Goal: Information Seeking & Learning: Understand process/instructions

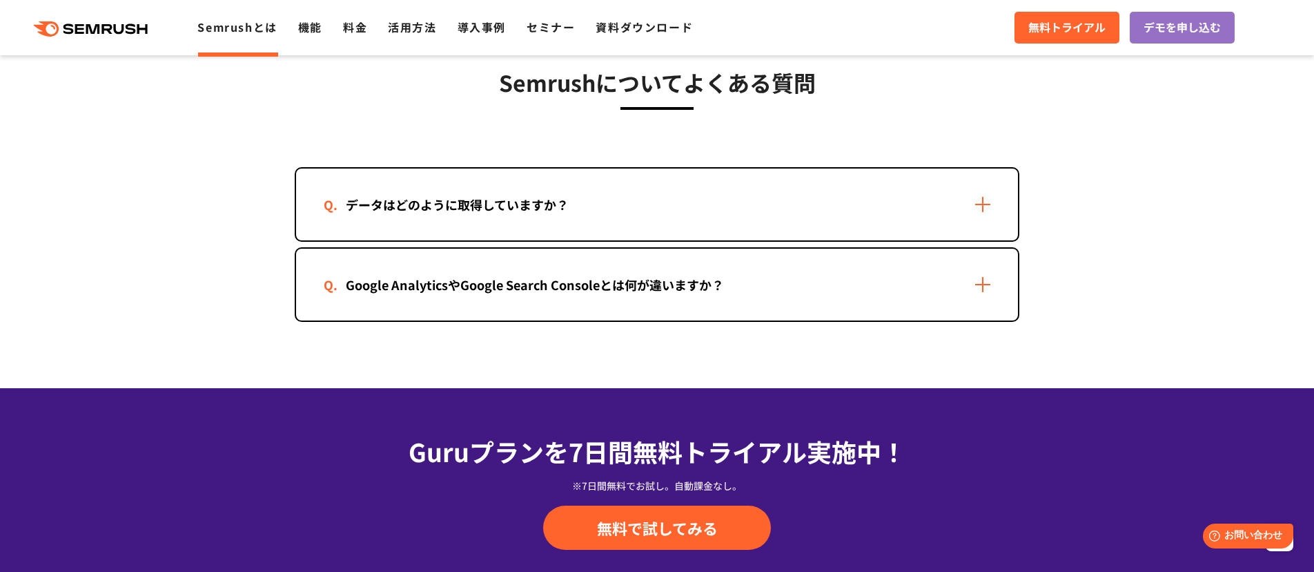
scroll to position [2801, 0]
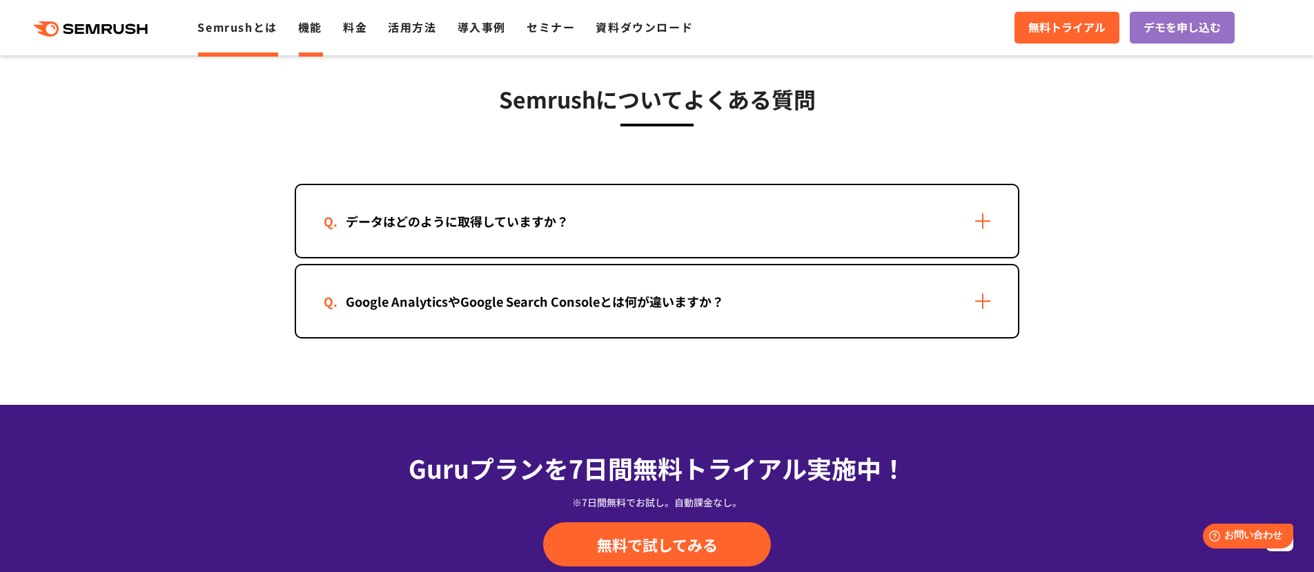
click at [311, 24] on link "機能" at bounding box center [310, 27] width 24 height 17
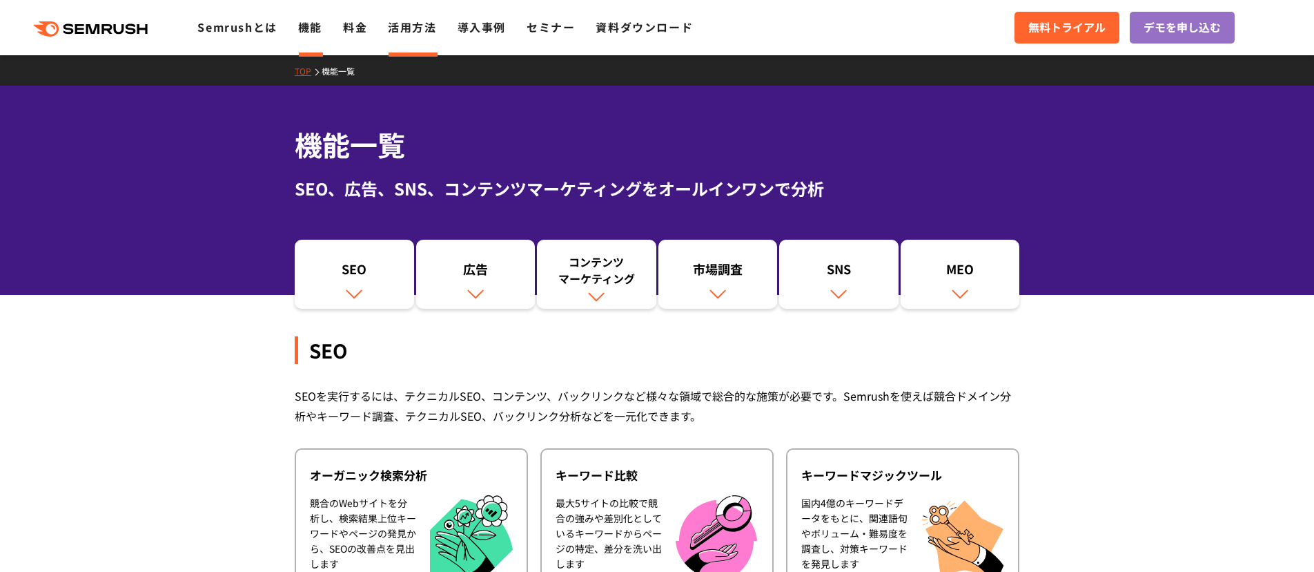
click at [399, 32] on link "活用方法" at bounding box center [412, 27] width 48 height 17
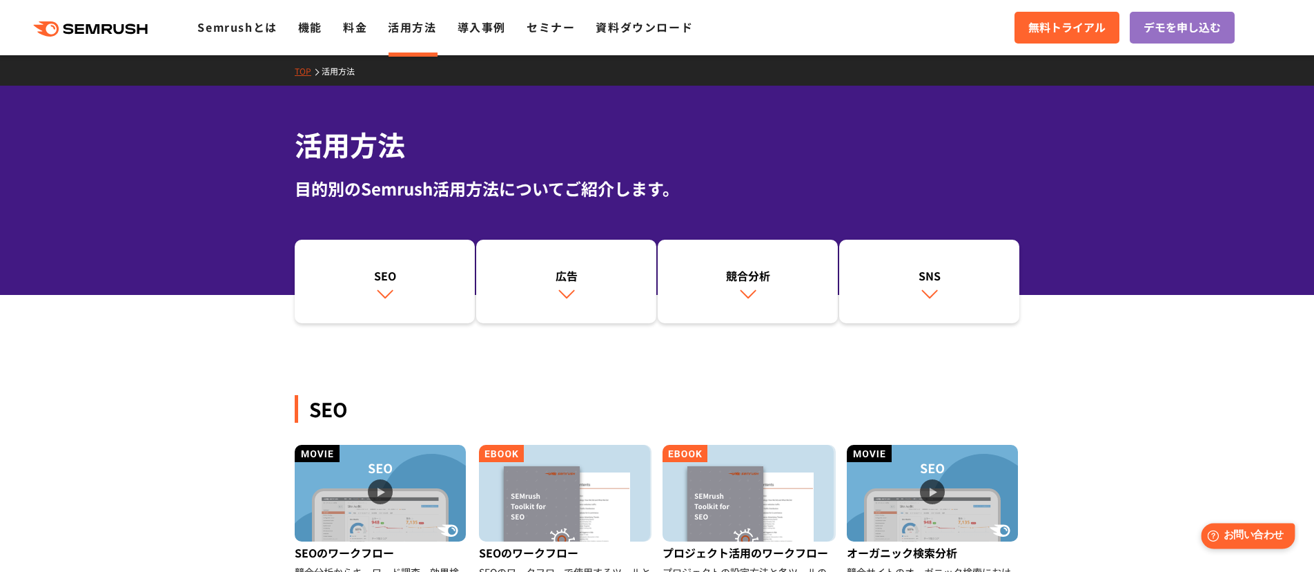
click at [1228, 542] on span "お問い合わせ" at bounding box center [1254, 535] width 60 height 13
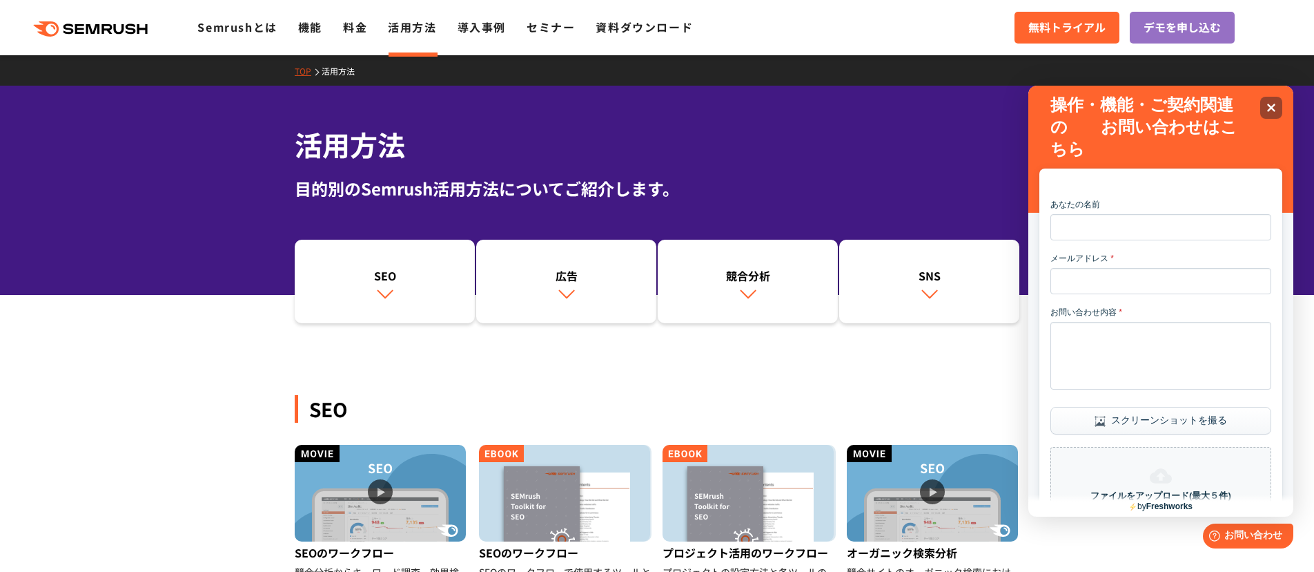
click at [624, 353] on div "SEO SEOのワークフロー 競合分析からキーワード調査、効果検証、テクニカルSEOの流れをご紹介 SEOのワークフロー SEOのワークフローで使用するツール…" at bounding box center [657, 564] width 725 height 492
click at [431, 292] on link "SEO" at bounding box center [385, 282] width 180 height 84
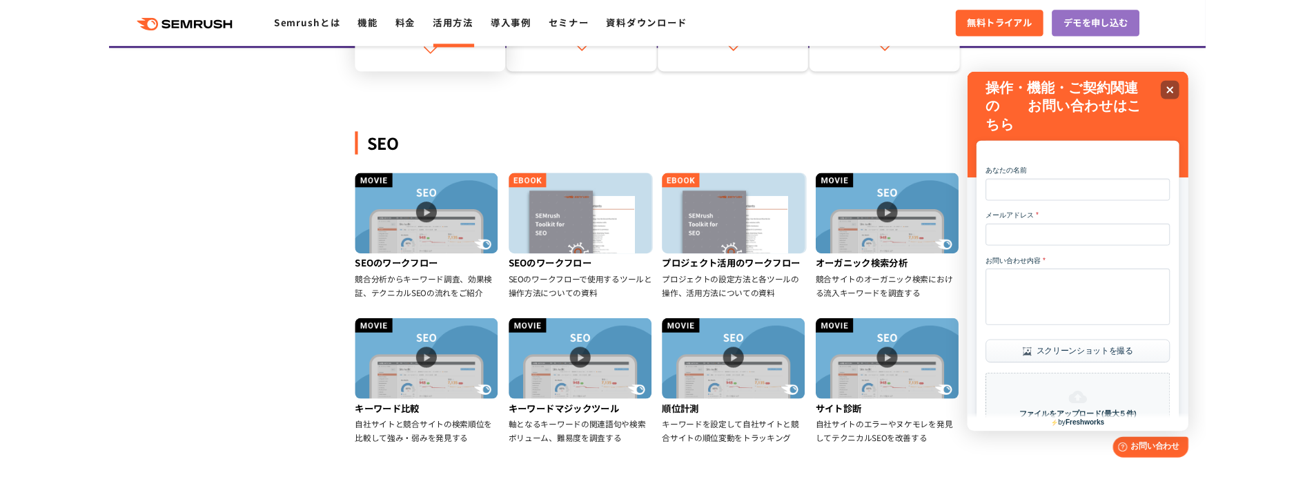
scroll to position [318, 0]
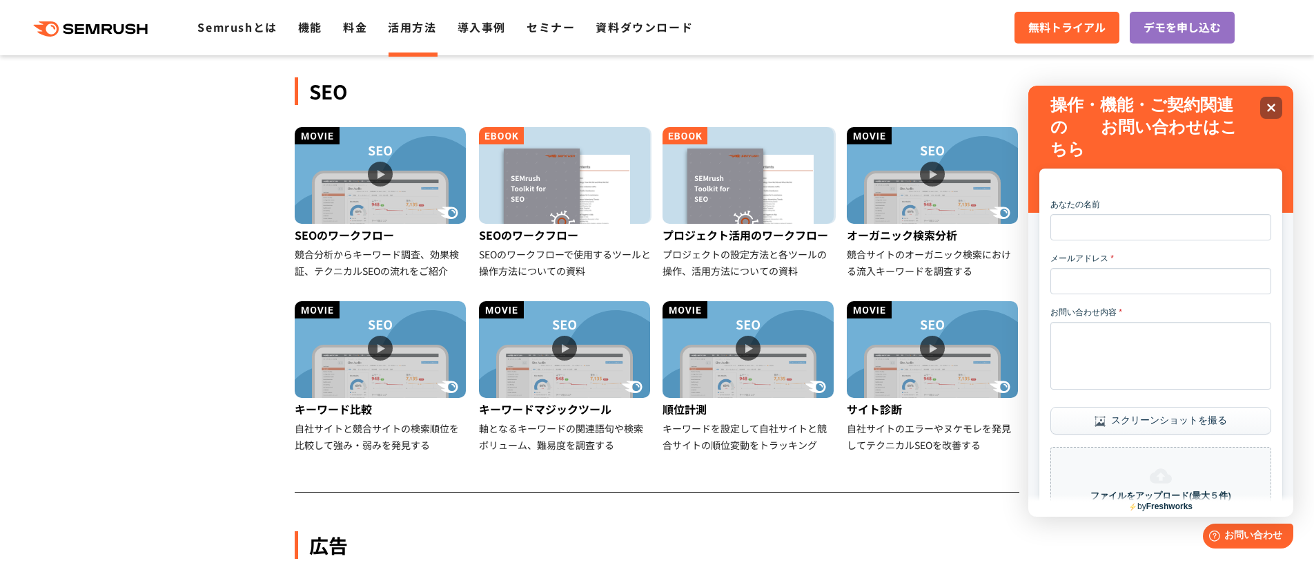
click at [1293, 108] on div "あなたの名前 メールアドレス * お問い合わせ内容 * スクリーンショットを撮る ファイルをアップロード(最大５件) クリックしてファイルを追加またはドラッグ…" at bounding box center [1161, 383] width 265 height 594
click at [1284, 108] on div "あなたの名前 メールアドレス * お問い合わせ内容 * スクリーンショットを撮る ファイルをアップロード(最大５件) クリックしてファイルを追加またはドラッグ…" at bounding box center [1161, 383] width 265 height 594
click at [425, 213] on img at bounding box center [380, 175] width 171 height 97
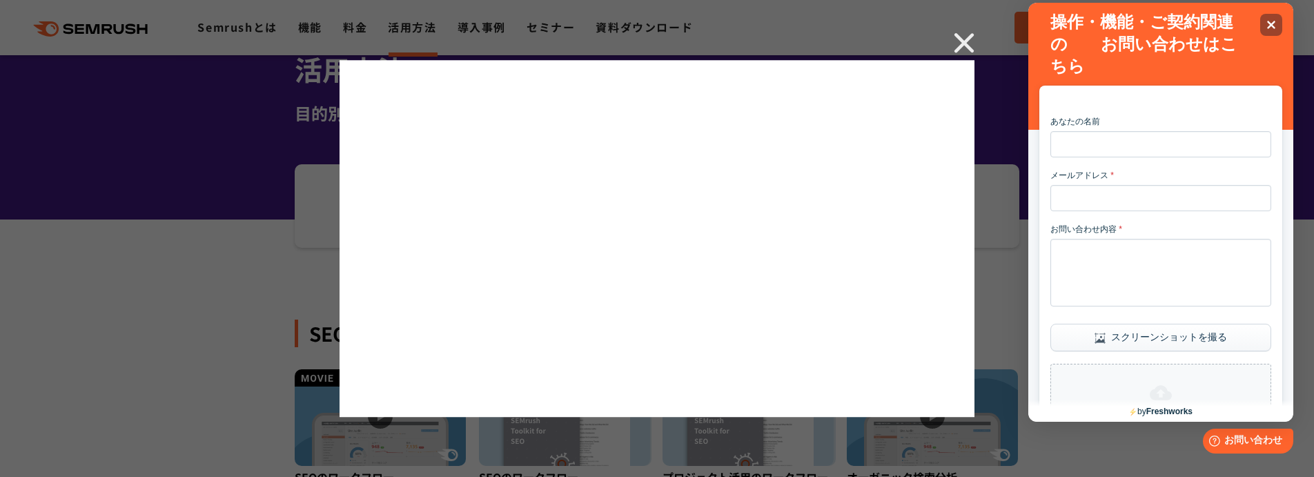
scroll to position [83, 0]
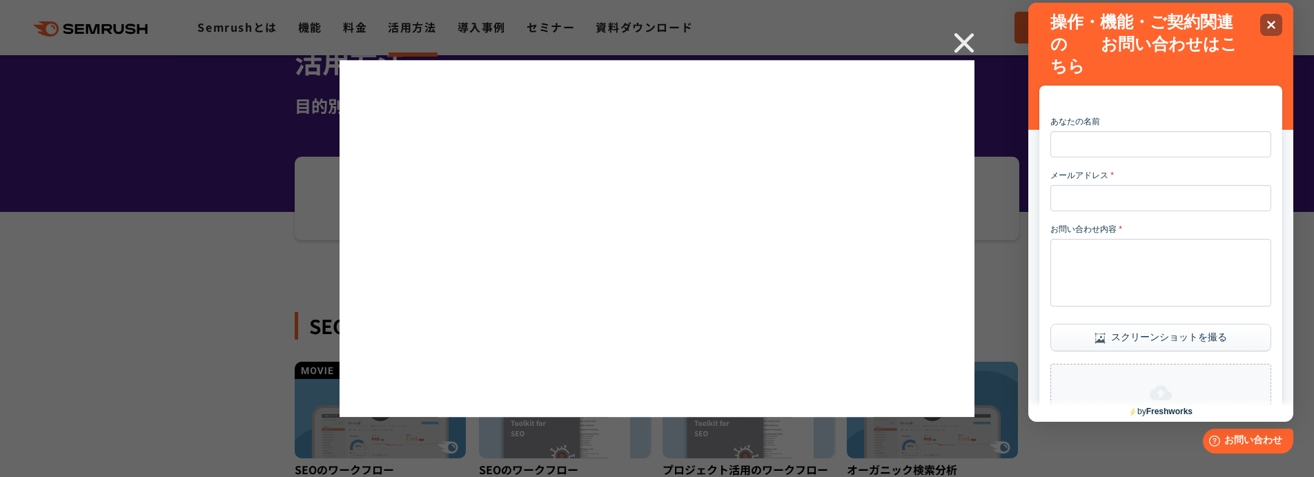
click at [961, 39] on img at bounding box center [964, 42] width 21 height 21
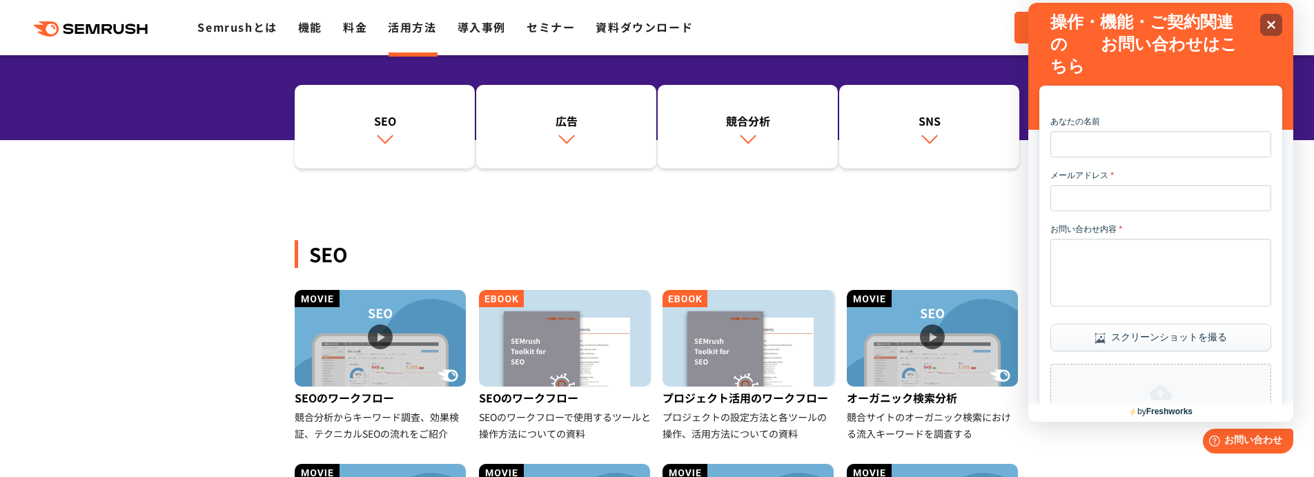
scroll to position [382, 0]
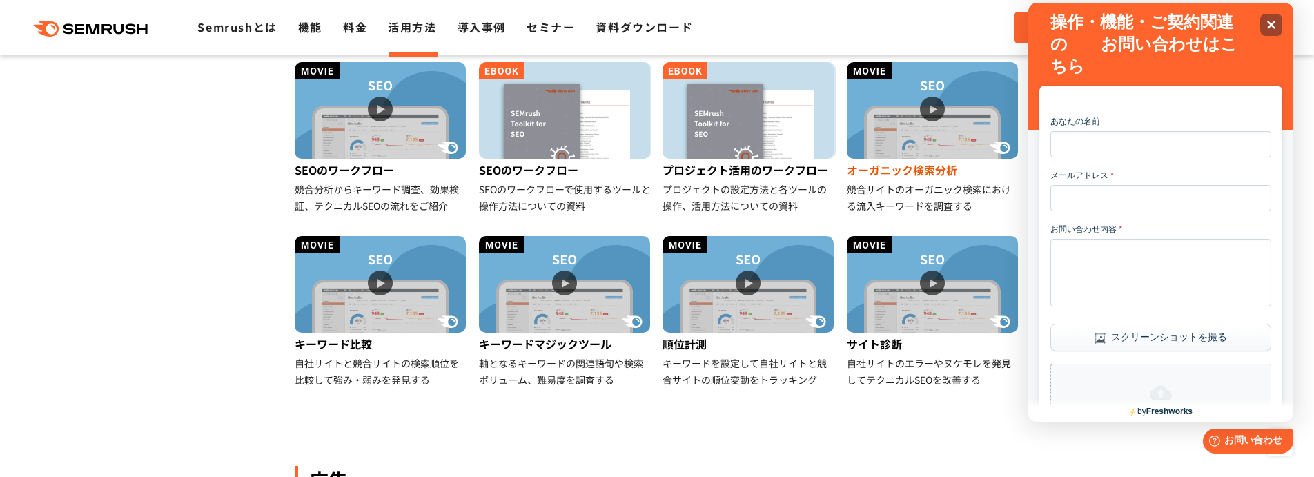
click at [967, 139] on img at bounding box center [932, 110] width 171 height 97
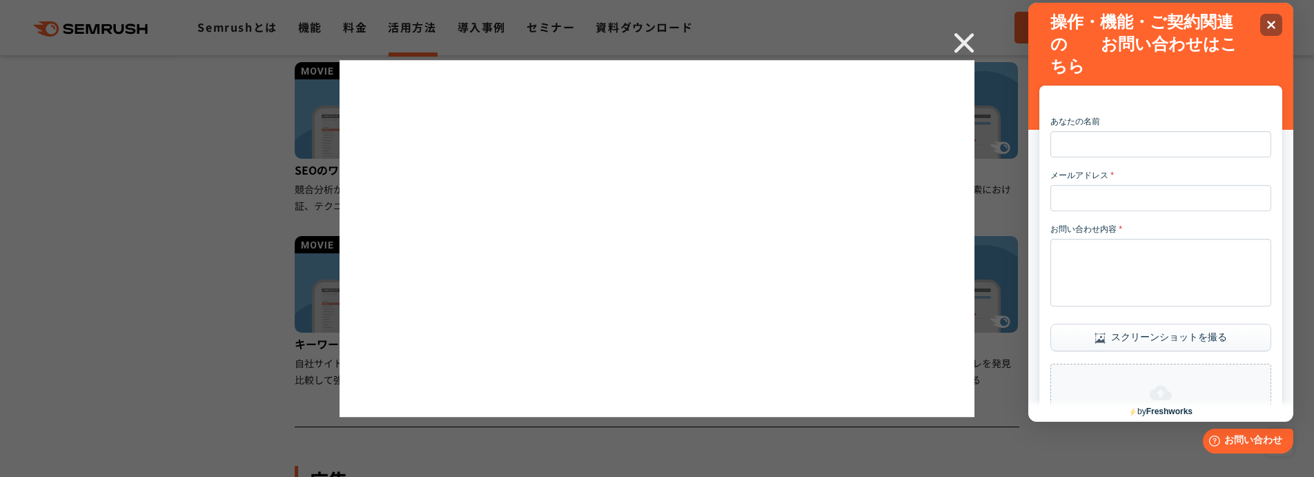
click at [959, 46] on img at bounding box center [964, 42] width 21 height 21
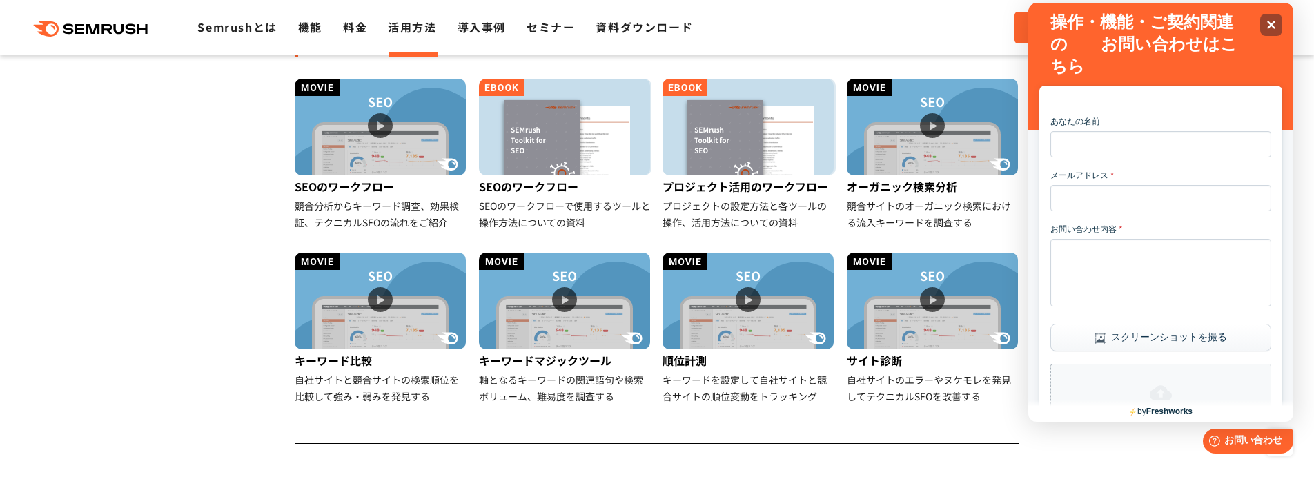
scroll to position [363, 0]
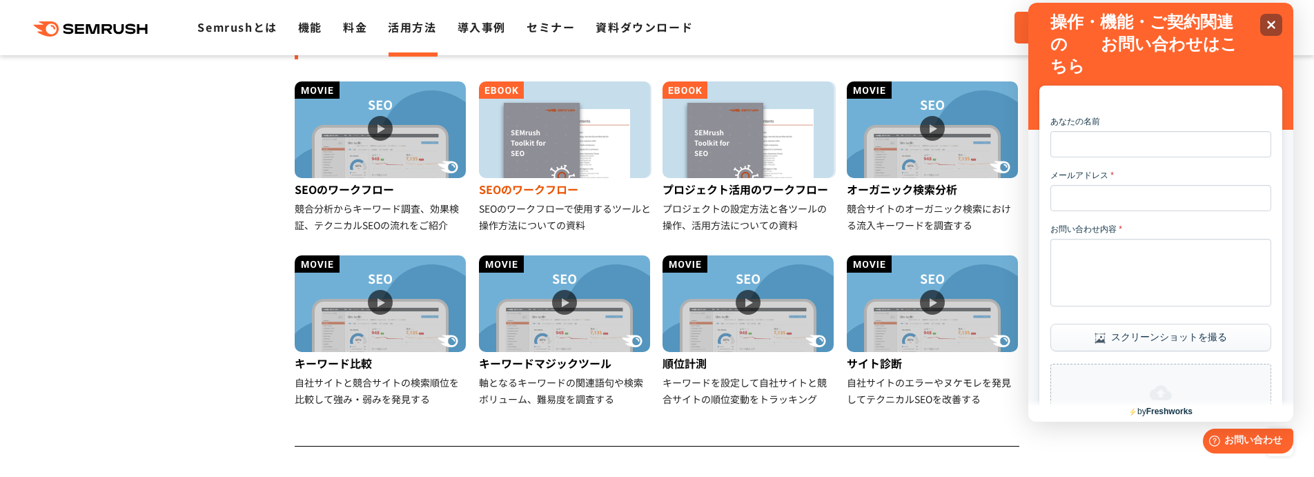
click at [580, 158] on img at bounding box center [564, 129] width 171 height 97
click at [371, 130] on img at bounding box center [380, 129] width 171 height 97
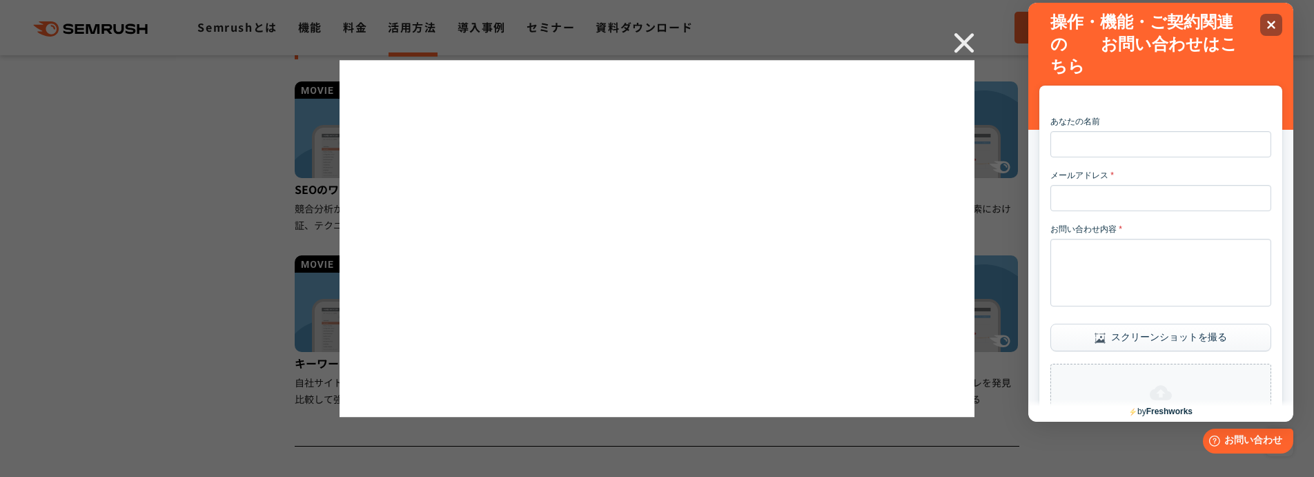
click at [271, 294] on div at bounding box center [657, 238] width 1314 height 477
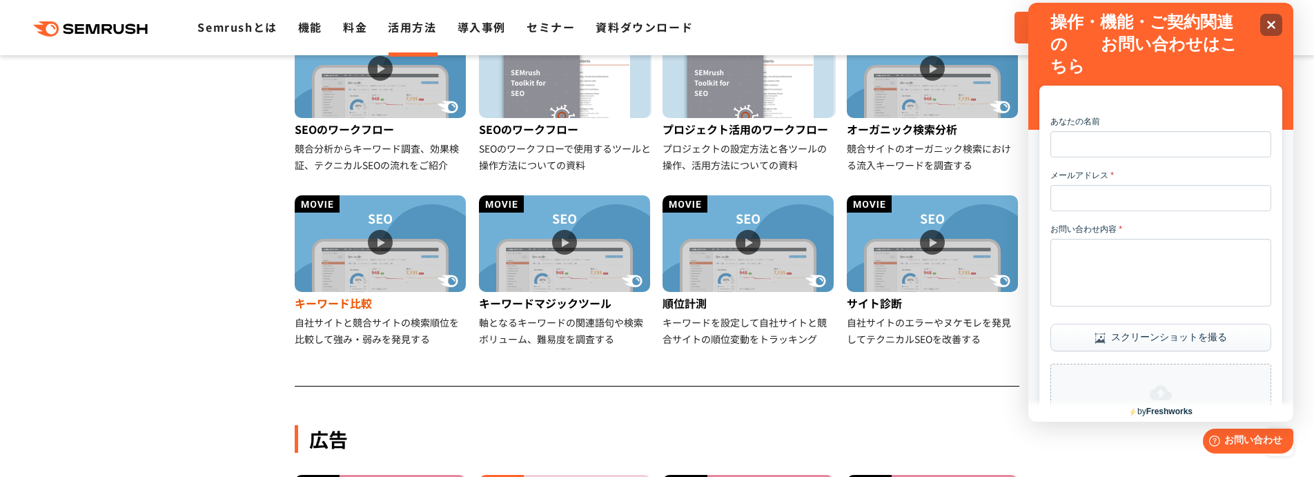
scroll to position [447, 0]
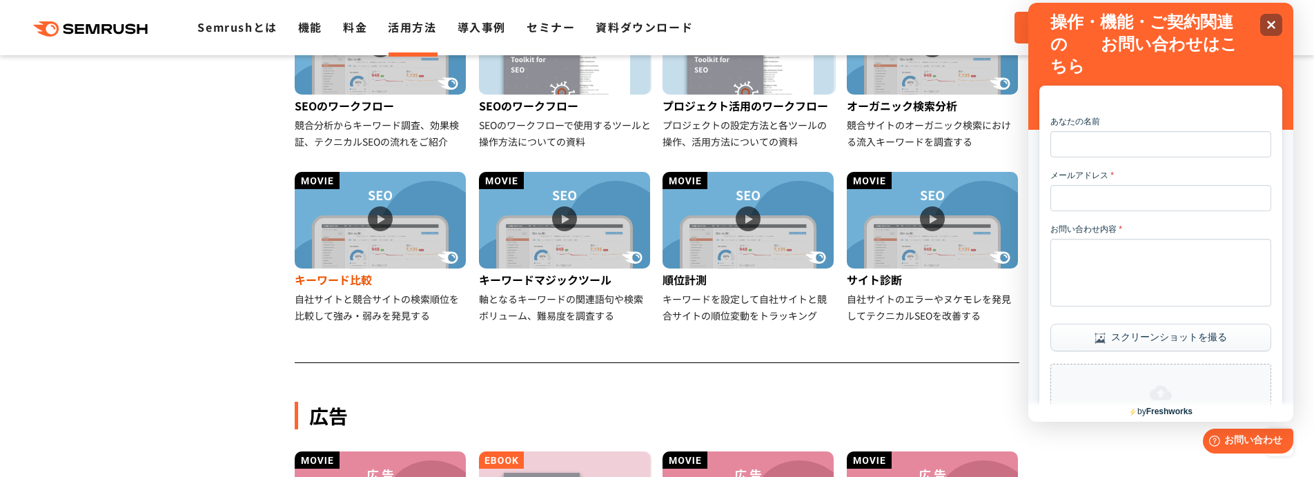
click at [405, 228] on img at bounding box center [380, 220] width 171 height 97
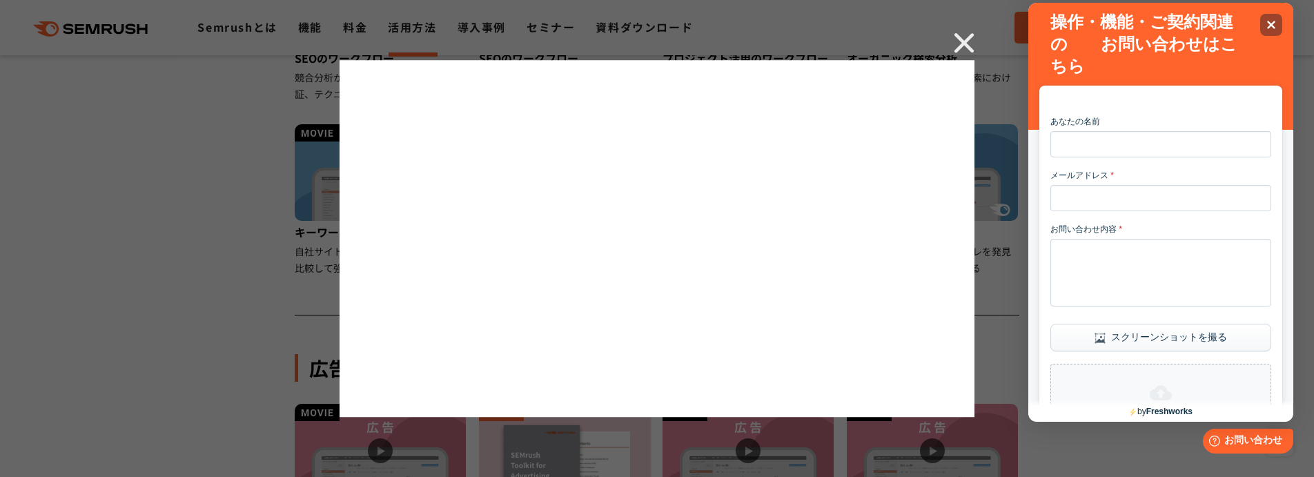
scroll to position [557, 0]
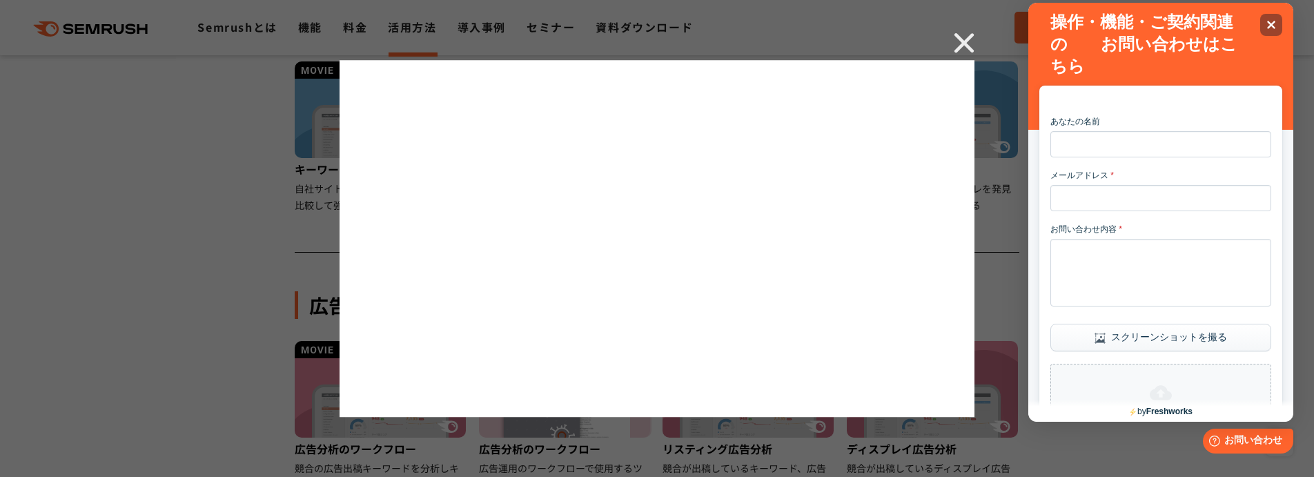
click at [956, 51] on img at bounding box center [964, 42] width 21 height 21
